Goal: Task Accomplishment & Management: Manage account settings

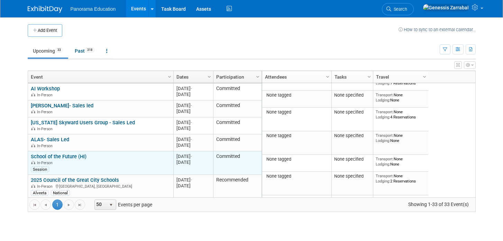
scroll to position [313, 0]
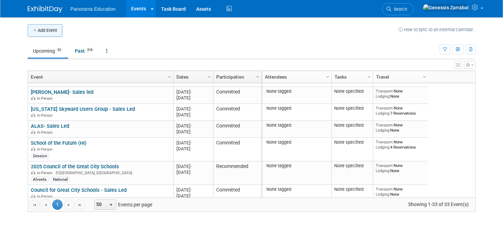
click at [45, 24] on button "Add Event" at bounding box center [45, 30] width 35 height 12
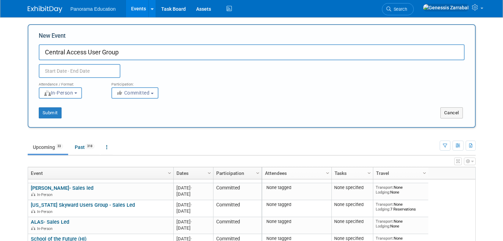
type input "Central Access User Group"
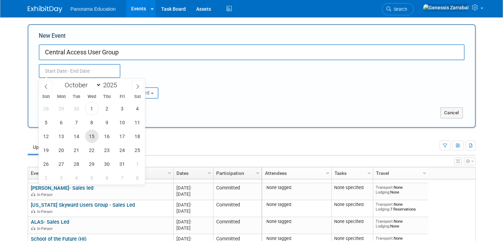
click at [93, 142] on span "15" at bounding box center [92, 137] width 14 height 14
click at [120, 141] on span "17" at bounding box center [123, 137] width 14 height 14
type input "[DATE] to [DATE]"
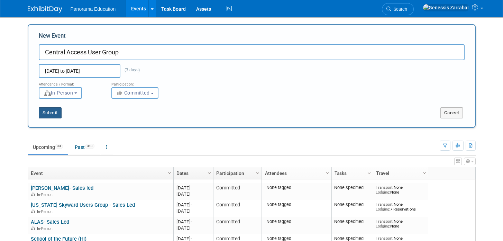
click at [53, 114] on button "Submit" at bounding box center [50, 112] width 23 height 11
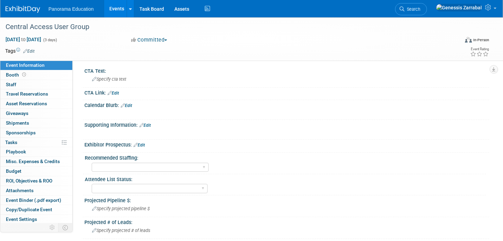
scroll to position [4, 0]
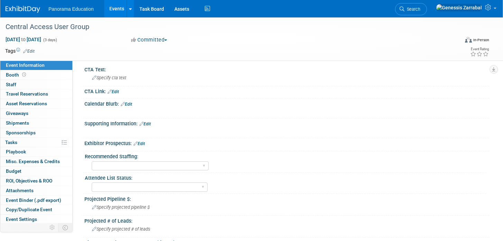
click at [342, 149] on div at bounding box center [286, 147] width 405 height 3
click at [34, 75] on link "Booth" at bounding box center [36, 74] width 72 height 9
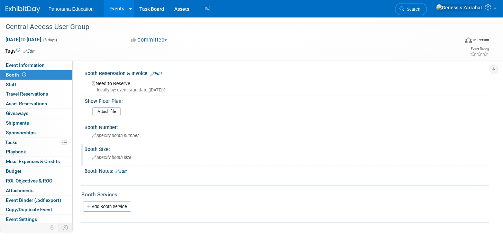
click at [118, 155] on span "Specify booth size" at bounding box center [111, 157] width 39 height 5
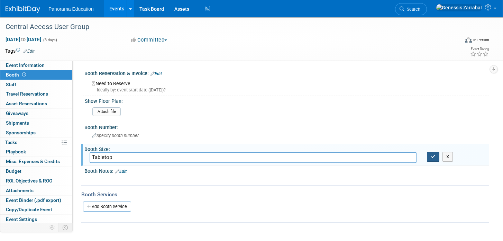
type input "Tabletop"
click at [432, 160] on button "button" at bounding box center [433, 157] width 12 height 10
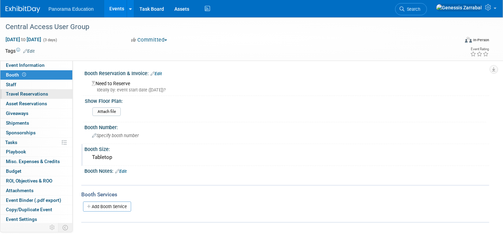
click at [23, 90] on link "0 Travel Reservations 0" at bounding box center [36, 93] width 72 height 9
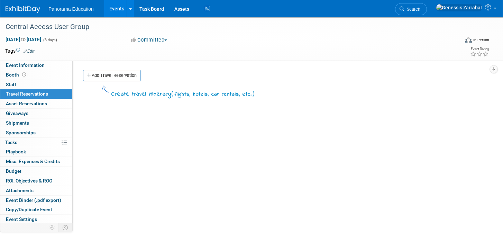
click at [114, 11] on link "Events" at bounding box center [116, 8] width 25 height 17
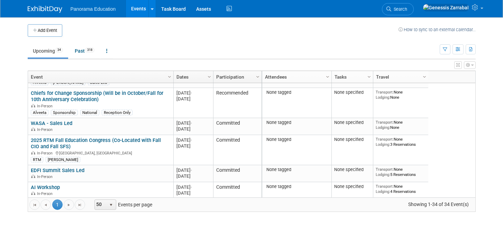
scroll to position [186, 0]
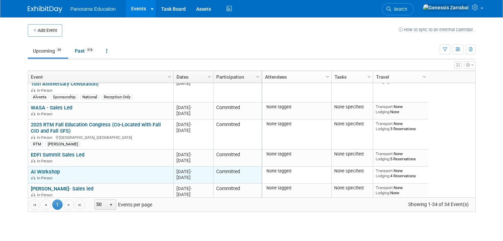
click at [54, 171] on link "AI Workshop" at bounding box center [45, 172] width 29 height 6
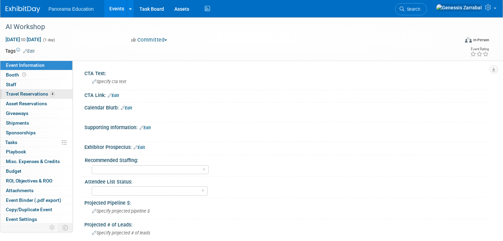
click at [42, 95] on span "Travel Reservations 4" at bounding box center [30, 94] width 49 height 6
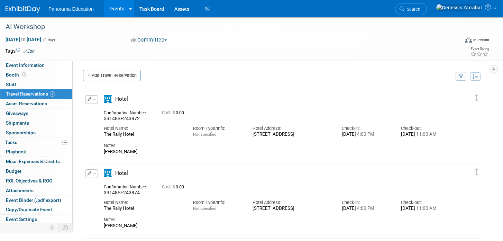
click at [95, 98] on button "button" at bounding box center [92, 99] width 12 height 9
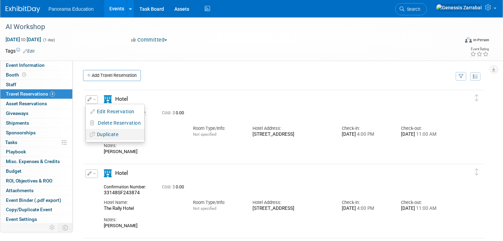
click at [110, 135] on button "Duplicate" at bounding box center [115, 135] width 59 height 10
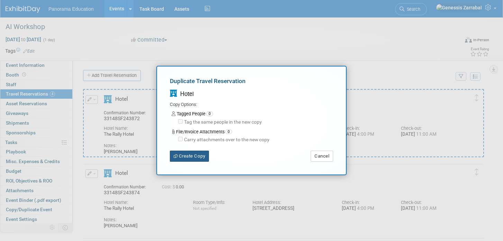
click at [199, 154] on button "Create Copy" at bounding box center [189, 156] width 39 height 11
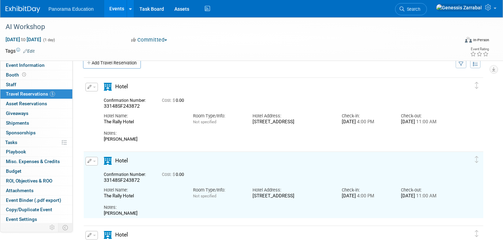
scroll to position [14, 0]
click at [92, 86] on button "button" at bounding box center [92, 86] width 12 height 9
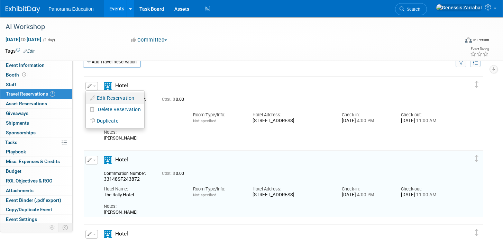
click at [102, 98] on button "Edit Reservation" at bounding box center [115, 98] width 59 height 10
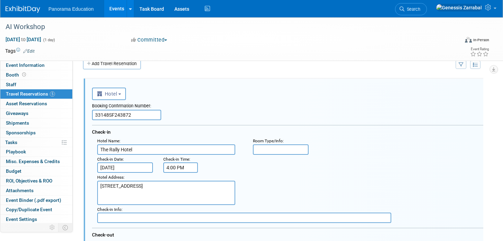
scroll to position [0, 0]
click at [130, 117] on input "33148SF243872" at bounding box center [126, 115] width 69 height 10
paste input "6101"
type input "33148SF246101"
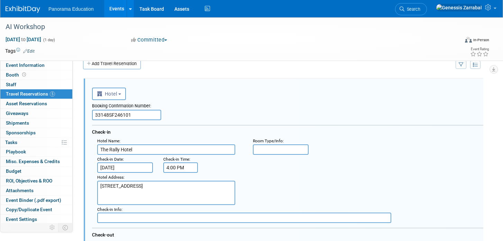
click at [140, 130] on div "Check-in" at bounding box center [288, 130] width 392 height 11
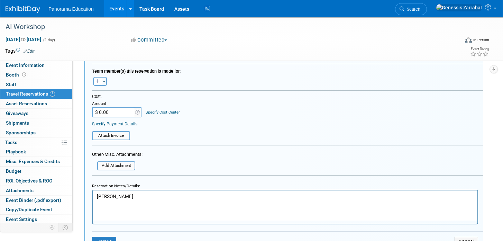
scroll to position [229, 0]
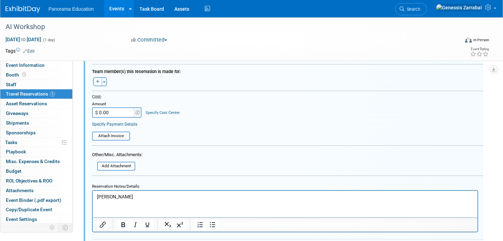
click at [106, 200] on html "Jay Muller" at bounding box center [285, 194] width 385 height 9
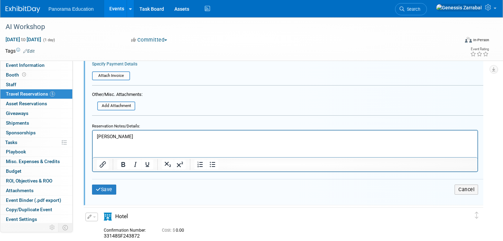
scroll to position [292, 0]
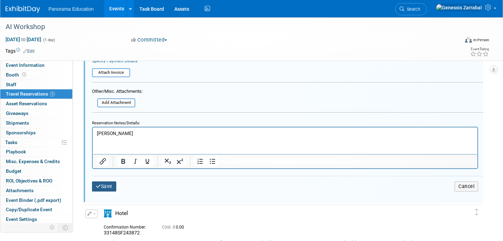
click at [102, 189] on button "Save" at bounding box center [104, 186] width 24 height 10
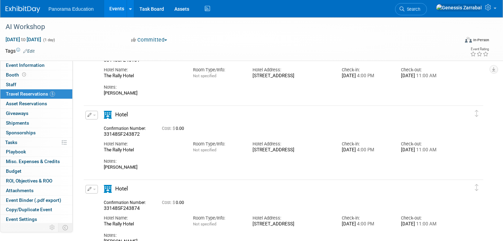
scroll to position [0, 0]
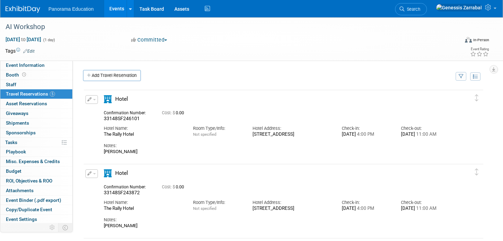
click at [126, 120] on span "33148SF246101" at bounding box center [122, 119] width 36 height 6
copy span "33148SF246101"
click at [125, 191] on span "33148SF243872" at bounding box center [122, 193] width 36 height 6
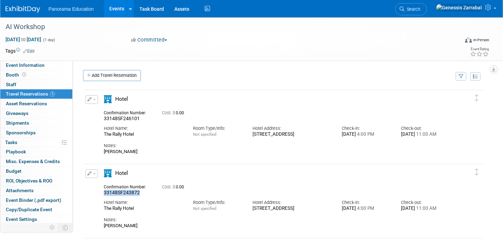
copy span "33148SF243872"
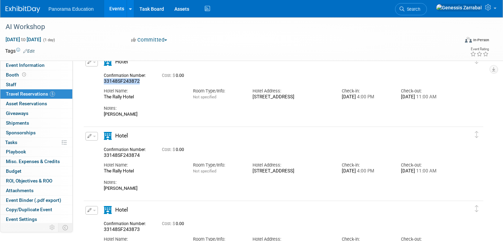
scroll to position [114, 0]
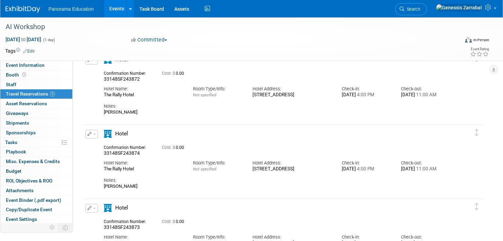
click at [128, 153] on span "33148SF243874" at bounding box center [122, 153] width 36 height 6
copy span "33148SF243874"
click at [94, 134] on span "button" at bounding box center [94, 134] width 3 height 1
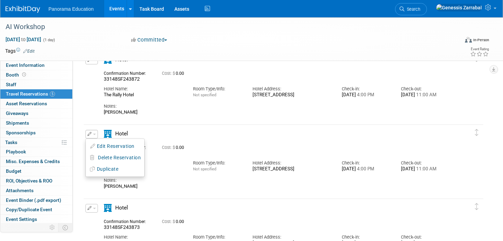
click at [205, 159] on div "Room Type/Info: Not specified" at bounding box center [218, 164] width 60 height 15
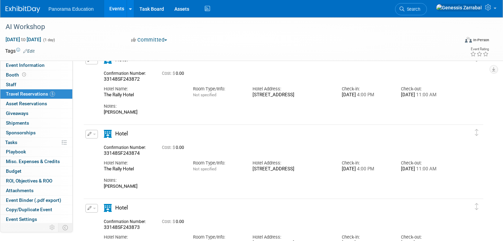
click at [90, 131] on button "button" at bounding box center [92, 134] width 12 height 9
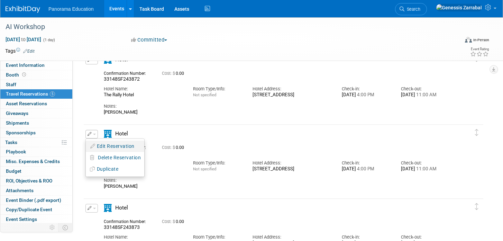
click at [99, 144] on button "Edit Reservation" at bounding box center [115, 146] width 59 height 10
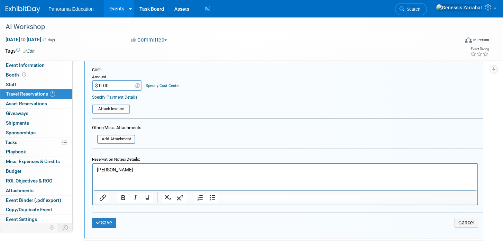
scroll to position [402, 0]
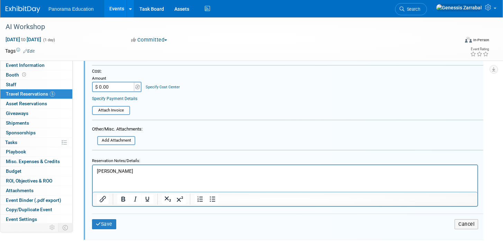
click at [109, 170] on p "John Kennedy" at bounding box center [285, 171] width 377 height 7
click at [96, 224] on icon "submit" at bounding box center [98, 224] width 5 height 5
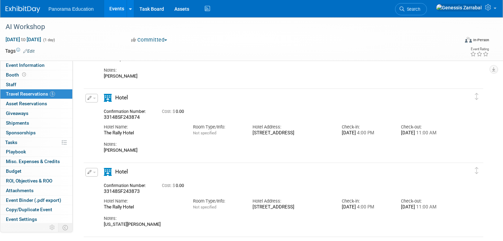
scroll to position [149, 0]
click at [130, 119] on span "33148SF243874" at bounding box center [122, 118] width 36 height 6
copy span "33148SF243874"
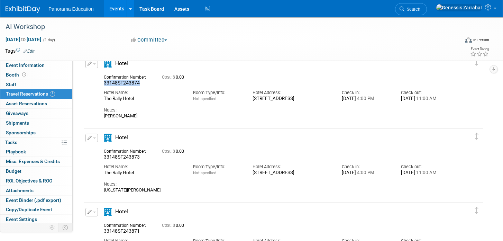
scroll to position [187, 0]
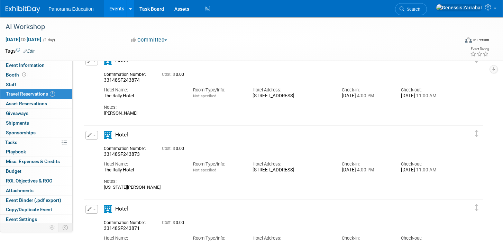
click at [124, 154] on span "33148SF243873" at bounding box center [122, 154] width 36 height 6
copy span "33148SF243873"
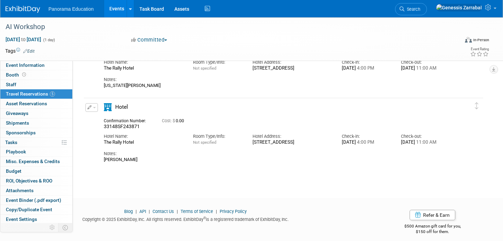
scroll to position [294, 0]
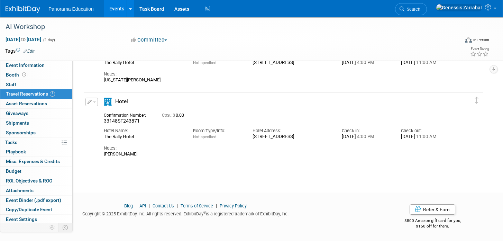
click at [242, 151] on div "Notes:" at bounding box center [277, 148] width 347 height 6
click at [131, 118] on span "33148SF243871" at bounding box center [122, 121] width 36 height 6
copy div "33148SF243871"
